Goal: Communication & Community: Participate in discussion

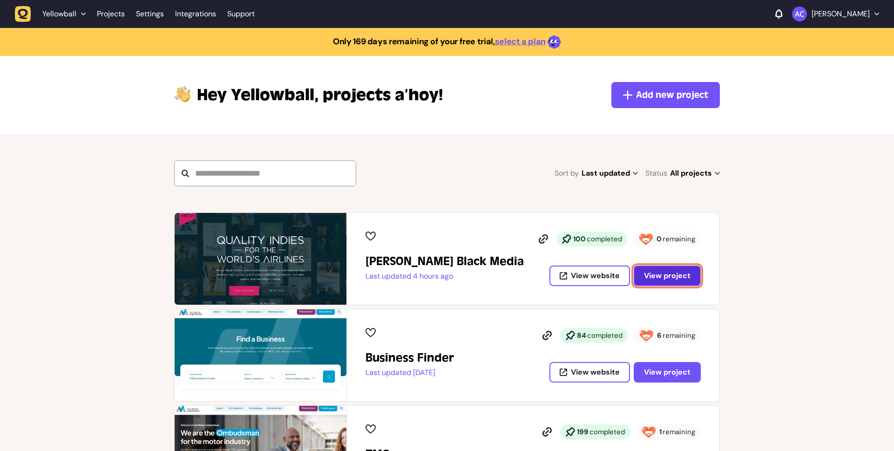
click at [666, 269] on button "View project" at bounding box center [666, 275] width 67 height 20
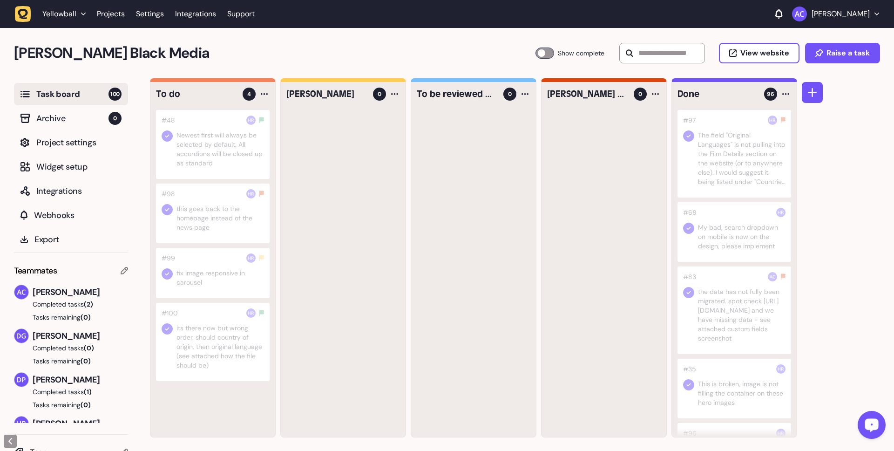
click at [214, 267] on div at bounding box center [213, 273] width 114 height 50
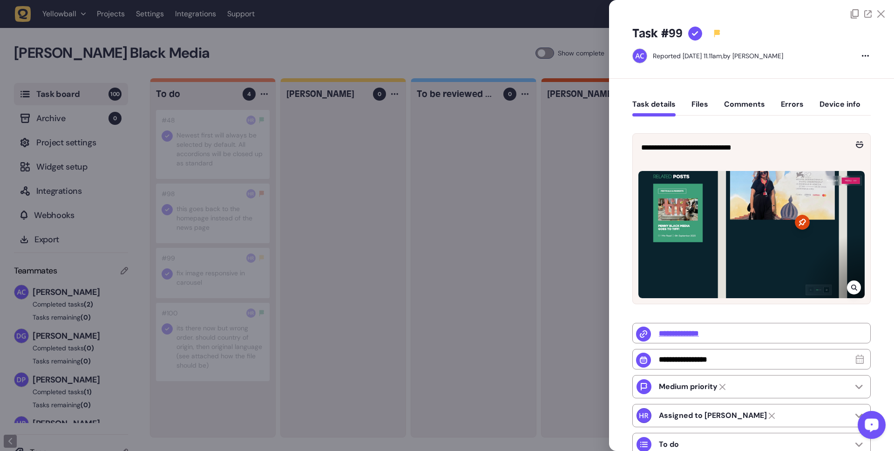
click at [747, 98] on div "Task details Files Comments Errors Device info" at bounding box center [751, 106] width 238 height 27
click at [748, 102] on button "Comments" at bounding box center [744, 108] width 41 height 17
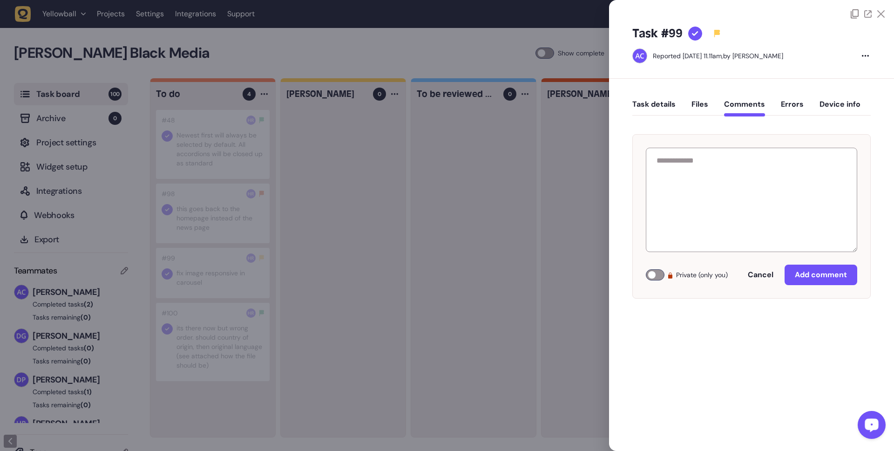
click at [664, 108] on button "Task details" at bounding box center [653, 108] width 43 height 17
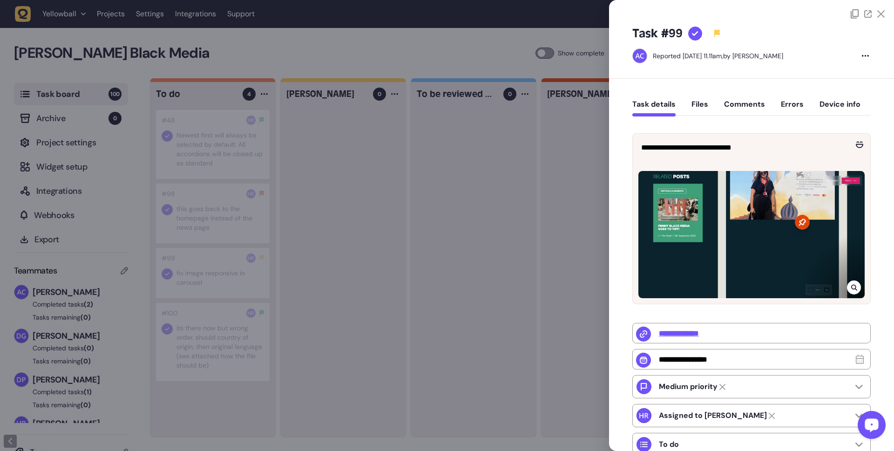
click at [734, 103] on button "Comments" at bounding box center [744, 108] width 41 height 17
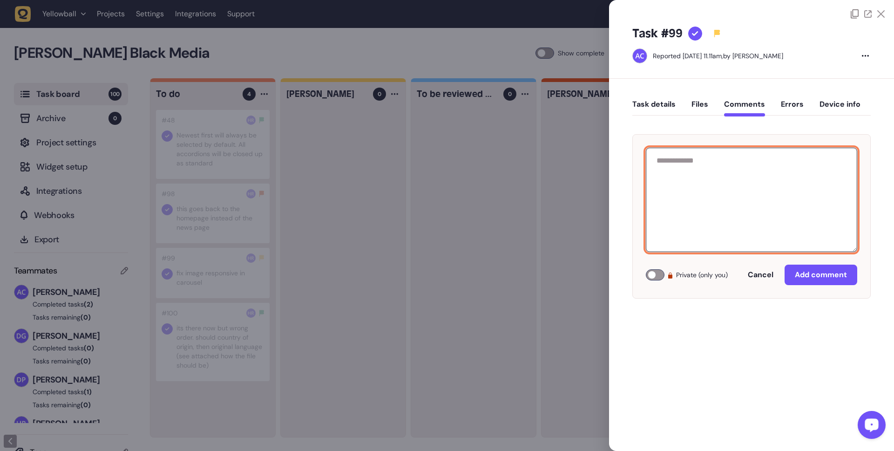
click at [711, 171] on textarea at bounding box center [751, 200] width 211 height 104
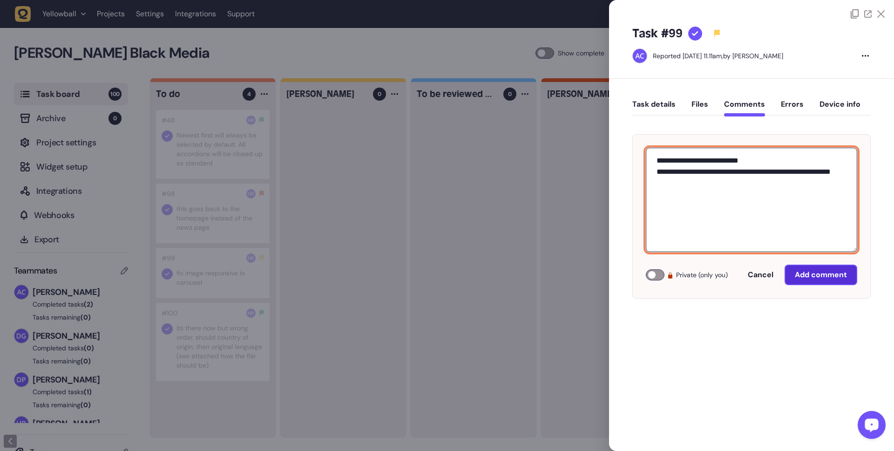
type textarea "**********"
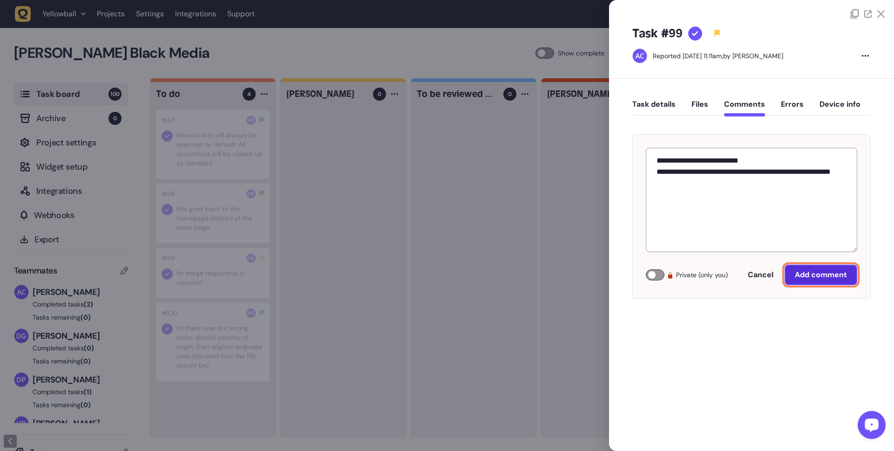
click at [805, 269] on span "Add comment" at bounding box center [820, 274] width 52 height 10
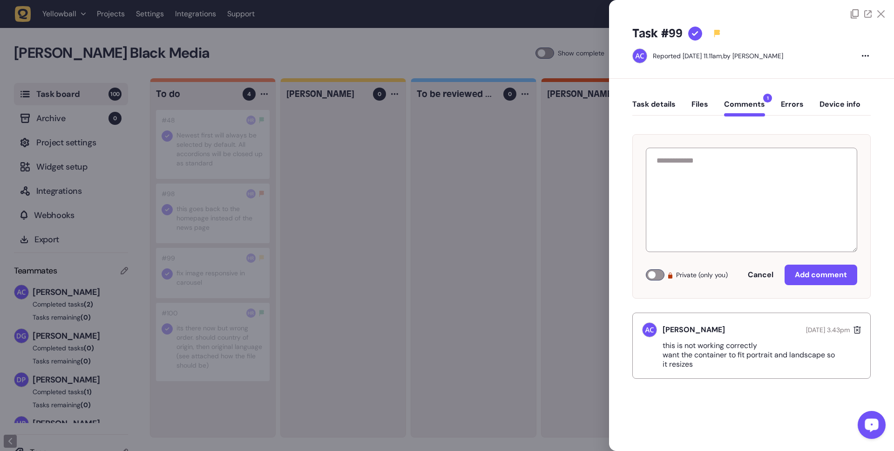
click at [243, 231] on div at bounding box center [447, 225] width 894 height 451
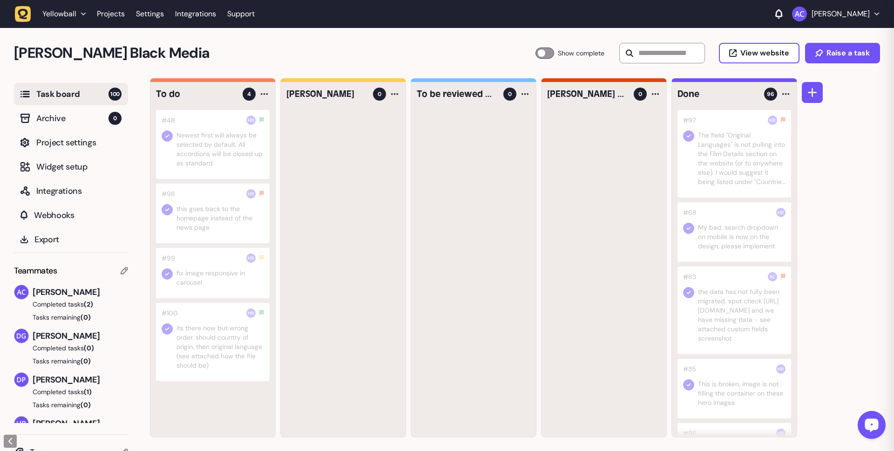
click at [229, 223] on div at bounding box center [213, 213] width 114 height 60
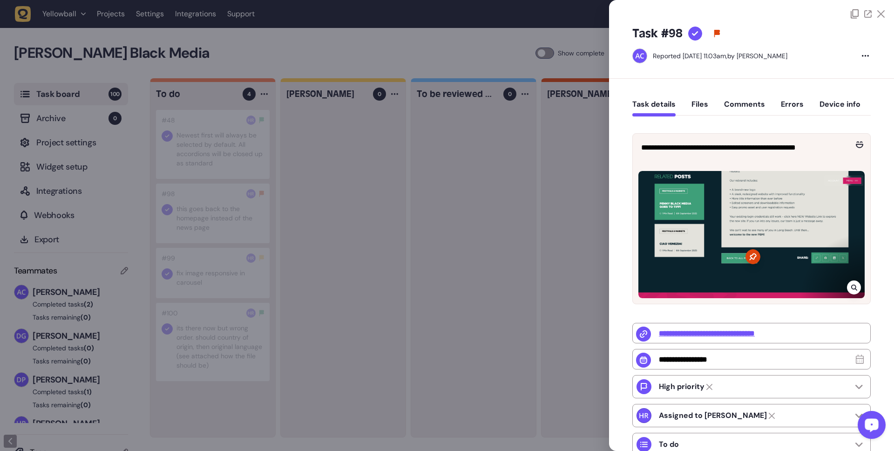
click at [245, 154] on div at bounding box center [447, 225] width 894 height 451
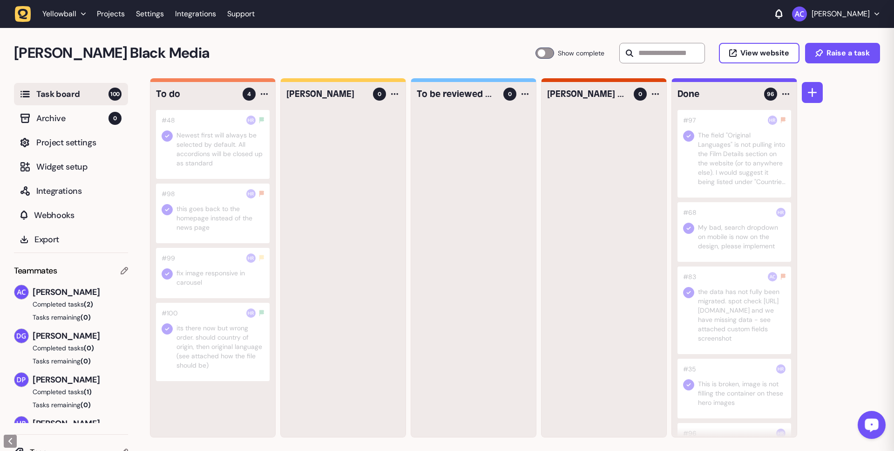
click at [224, 149] on div at bounding box center [213, 144] width 114 height 69
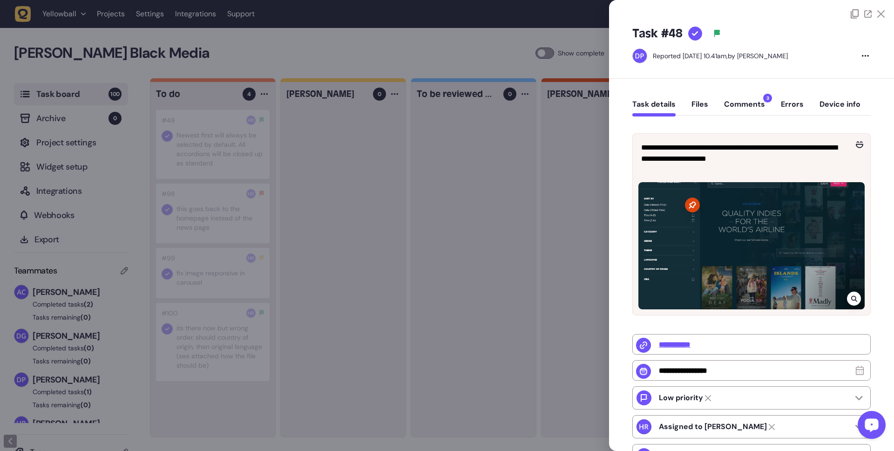
click at [727, 112] on button "Comments 3" at bounding box center [744, 108] width 41 height 17
click at [732, 110] on button "Comments 3" at bounding box center [744, 108] width 41 height 17
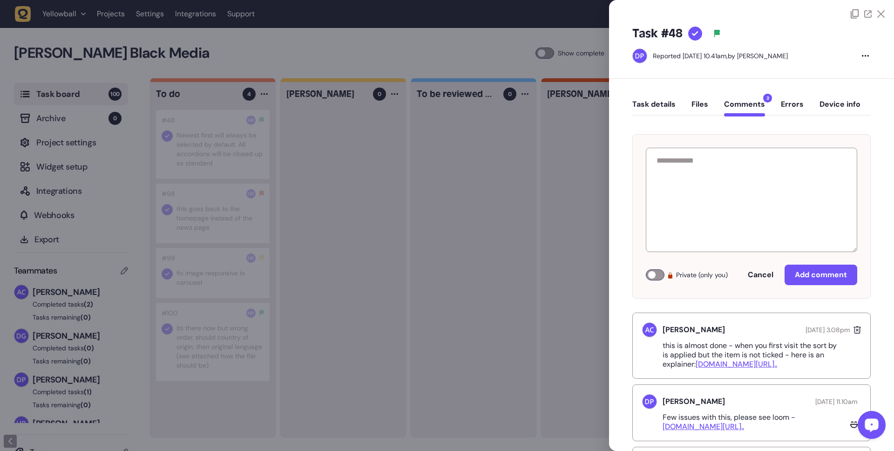
click at [342, 139] on div at bounding box center [447, 225] width 894 height 451
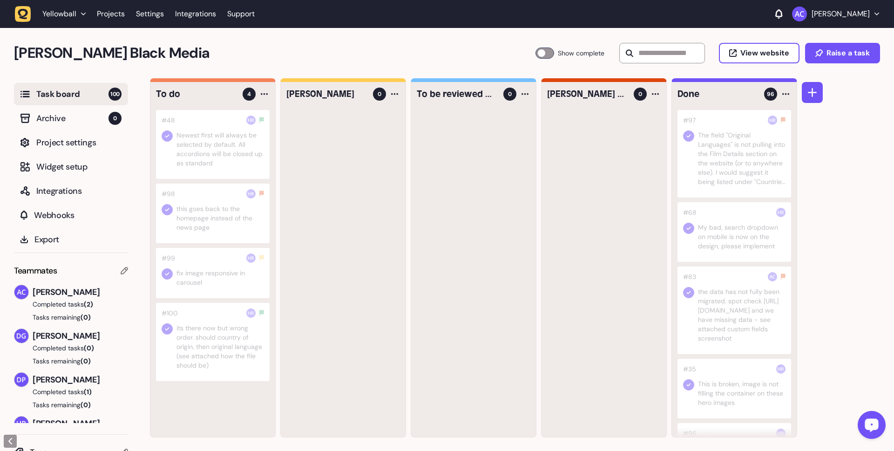
click at [227, 278] on div at bounding box center [213, 273] width 114 height 50
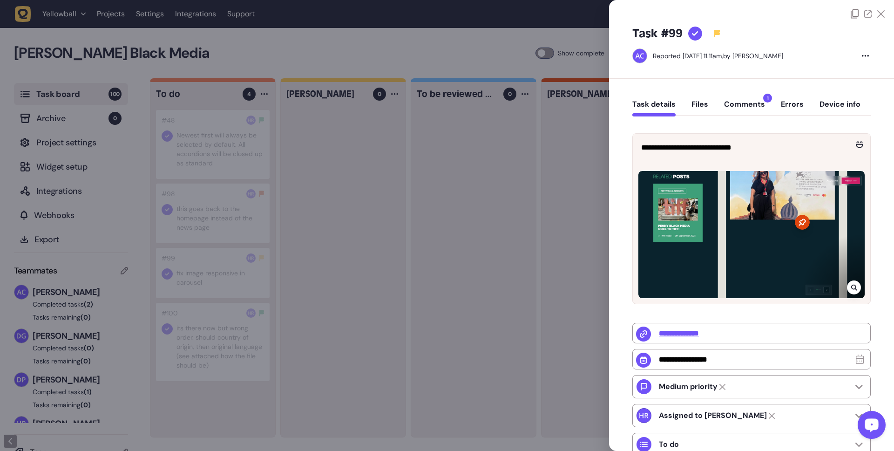
click at [227, 343] on div at bounding box center [447, 225] width 894 height 451
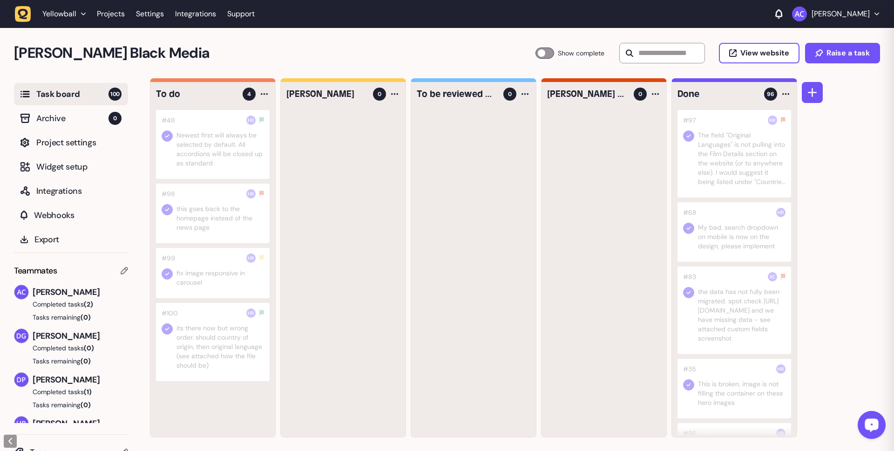
click at [227, 343] on div at bounding box center [213, 342] width 114 height 78
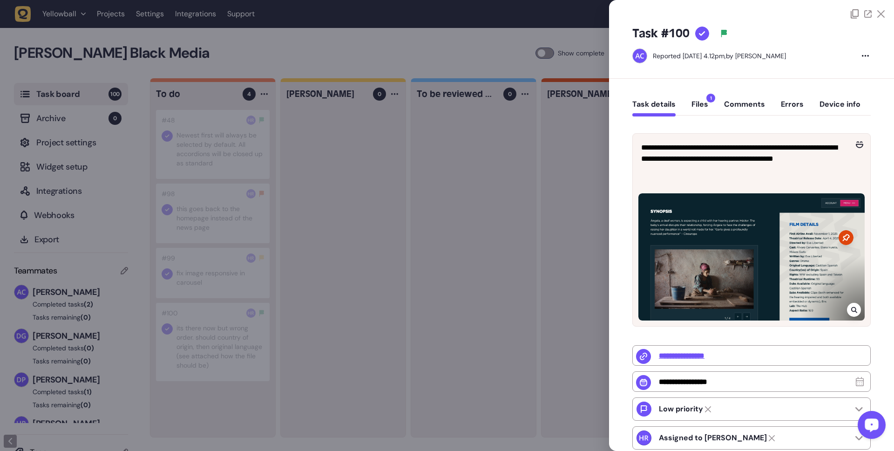
click at [301, 174] on div at bounding box center [447, 225] width 894 height 451
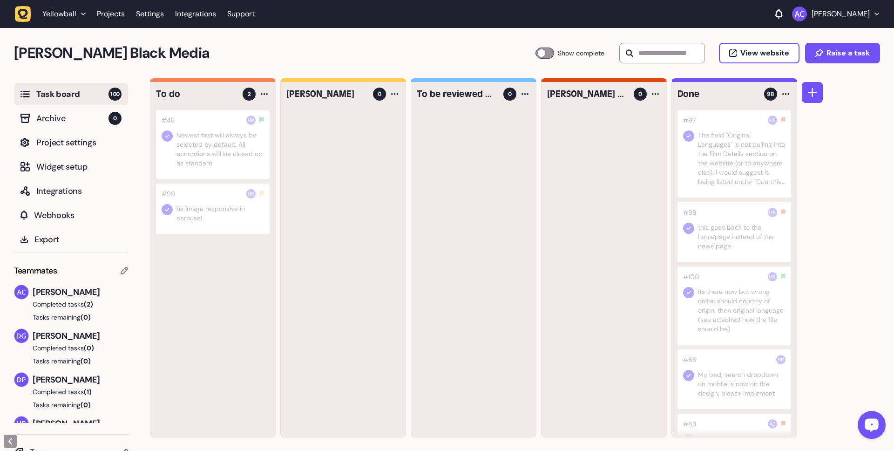
click at [225, 149] on div at bounding box center [213, 144] width 114 height 69
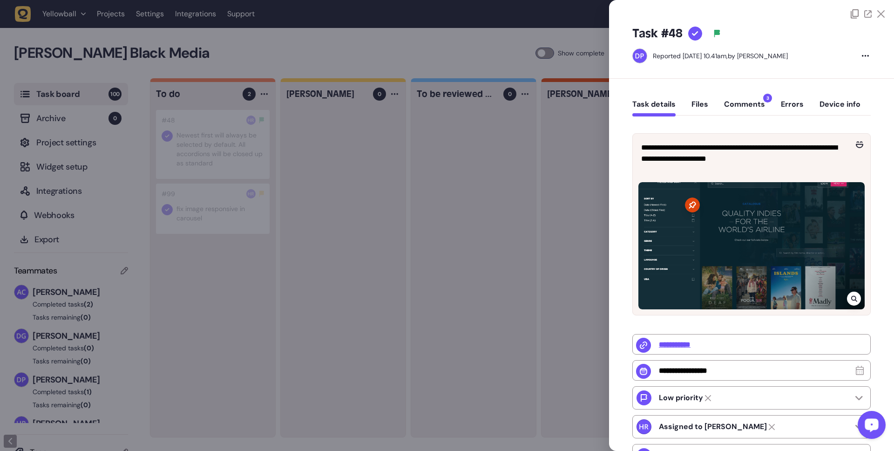
click at [225, 149] on div at bounding box center [447, 225] width 894 height 451
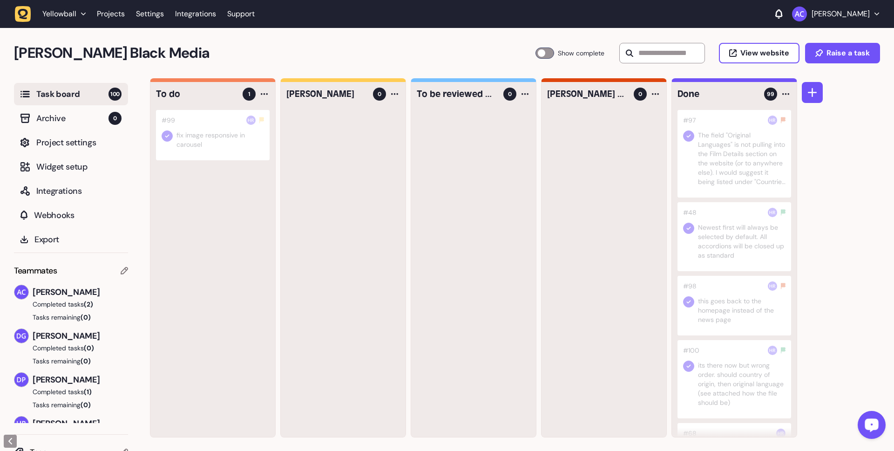
drag, startPoint x: 223, startPoint y: 152, endPoint x: 179, endPoint y: 1, distance: 156.7
click at [188, 154] on div at bounding box center [213, 135] width 114 height 50
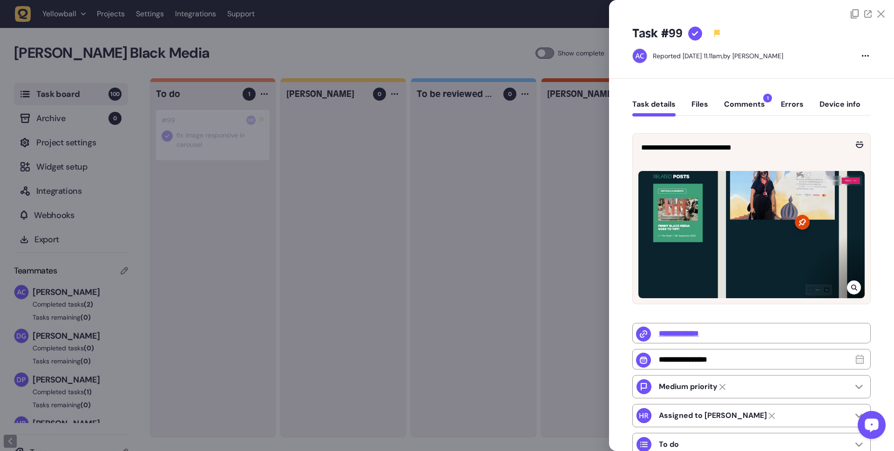
click at [752, 101] on button "Comments 1" at bounding box center [744, 108] width 41 height 17
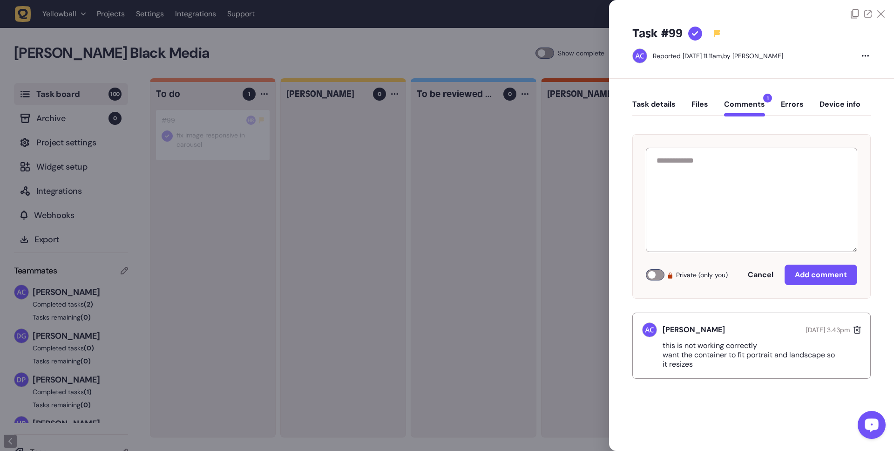
click at [880, 15] on icon at bounding box center [880, 13] width 7 height 7
